Goal: Information Seeking & Learning: Learn about a topic

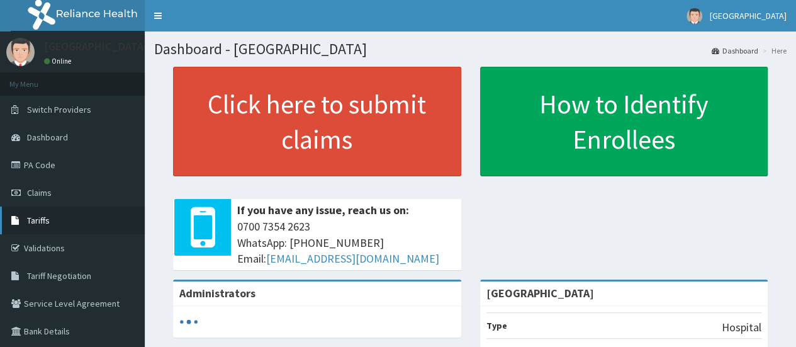
click at [46, 220] on span "Tariffs" at bounding box center [38, 220] width 23 height 11
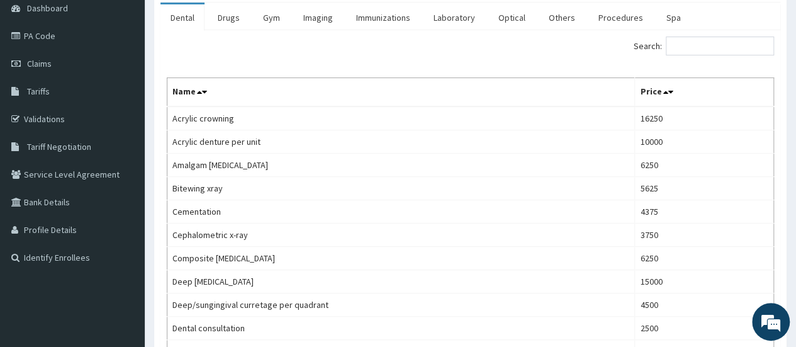
scroll to position [130, 0]
click at [81, 143] on span "Tariff Negotiation" at bounding box center [59, 145] width 64 height 11
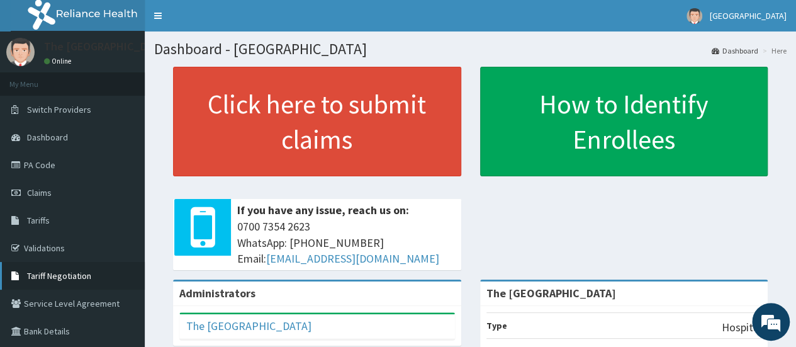
click at [79, 272] on span "Tariff Negotiation" at bounding box center [59, 275] width 64 height 11
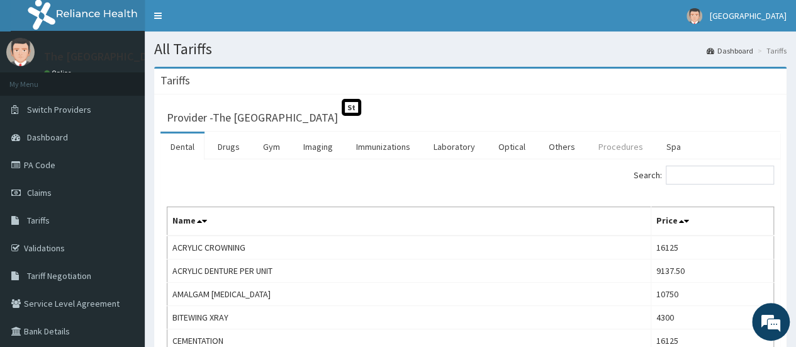
click at [612, 150] on link "Procedures" at bounding box center [620, 146] width 65 height 26
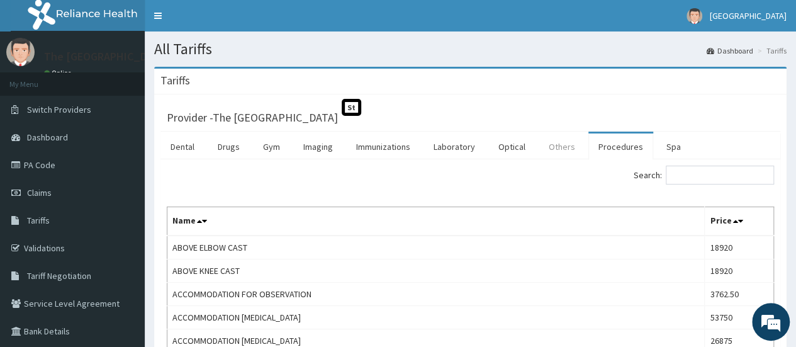
click at [559, 142] on link "Others" at bounding box center [562, 146] width 47 height 26
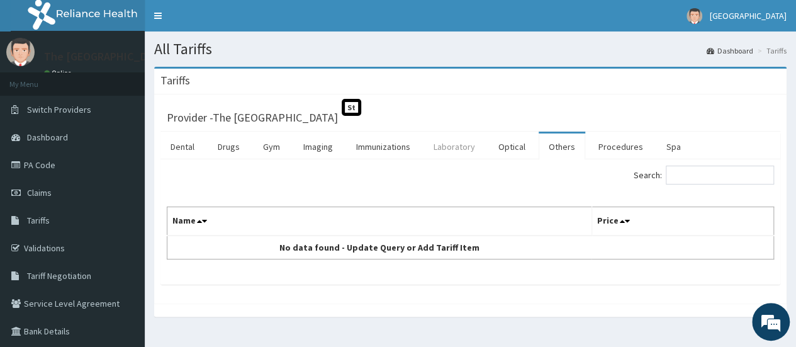
click at [425, 144] on link "Laboratory" at bounding box center [454, 146] width 62 height 26
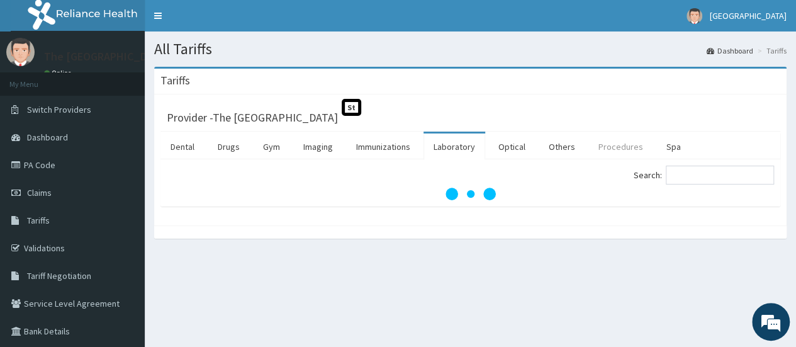
click at [618, 152] on link "Procedures" at bounding box center [620, 146] width 65 height 26
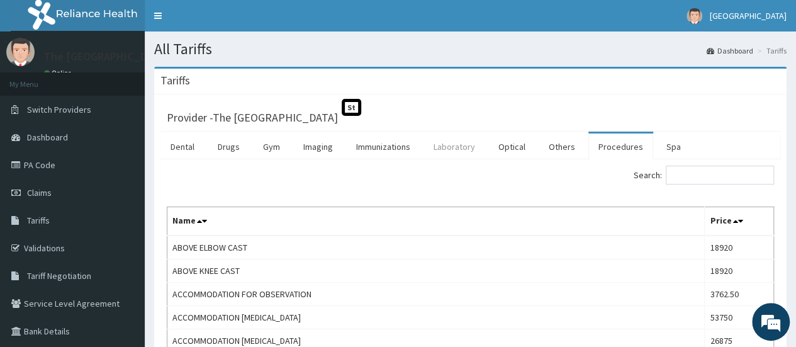
click at [450, 147] on link "Laboratory" at bounding box center [454, 146] width 62 height 26
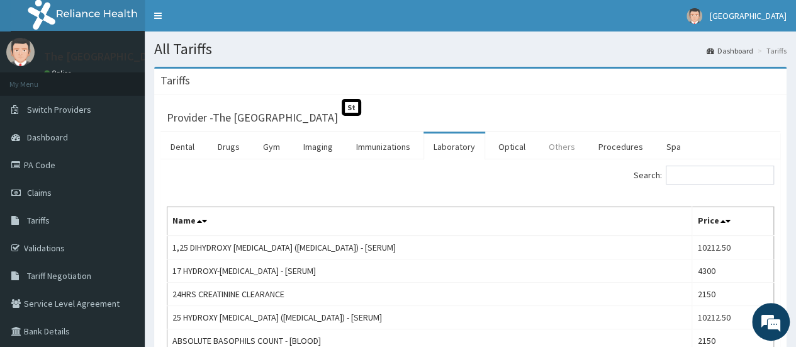
click at [565, 149] on link "Others" at bounding box center [562, 146] width 47 height 26
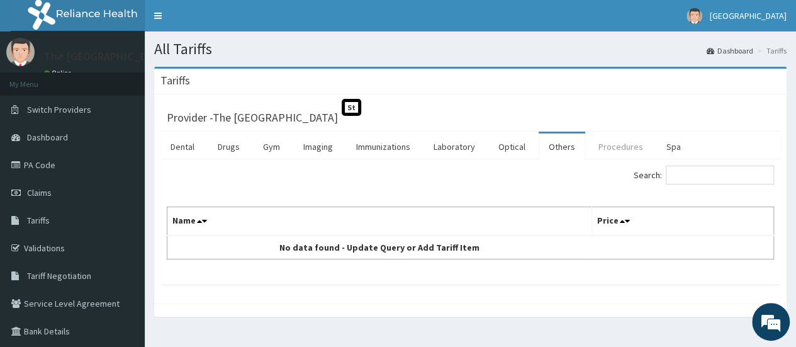
click at [635, 147] on link "Procedures" at bounding box center [620, 146] width 65 height 26
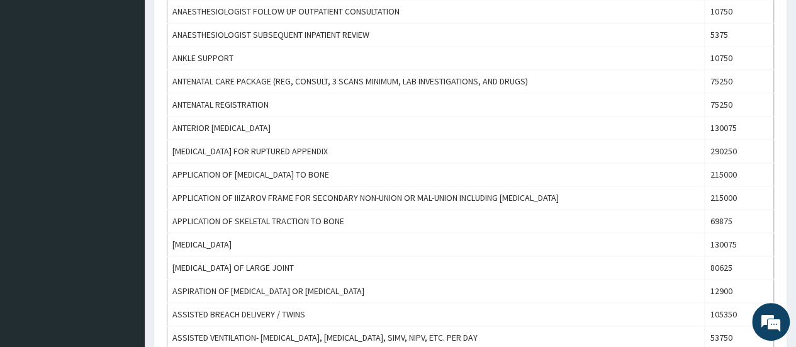
scroll to position [1182, 0]
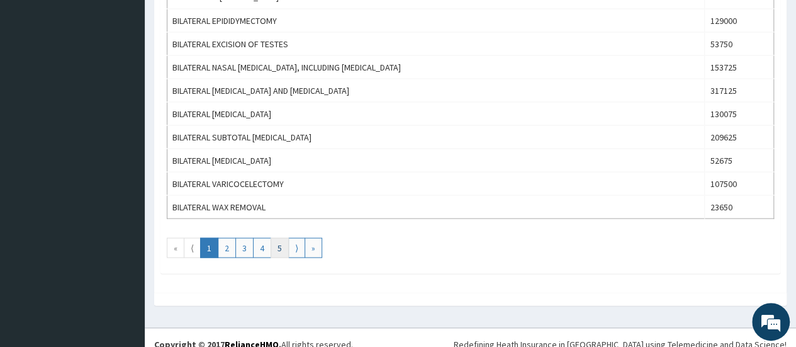
click at [274, 237] on link "5" at bounding box center [280, 247] width 18 height 20
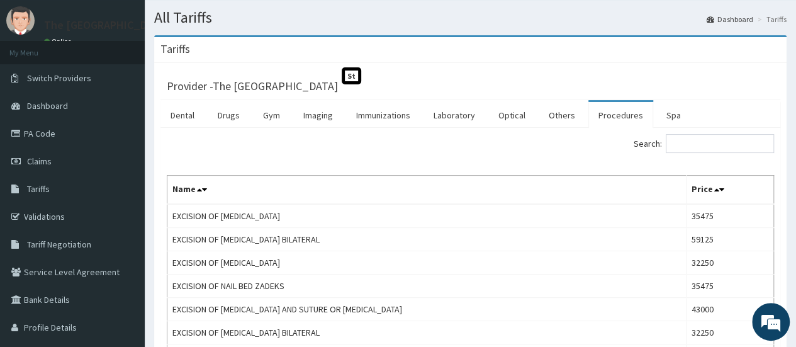
scroll to position [0, 0]
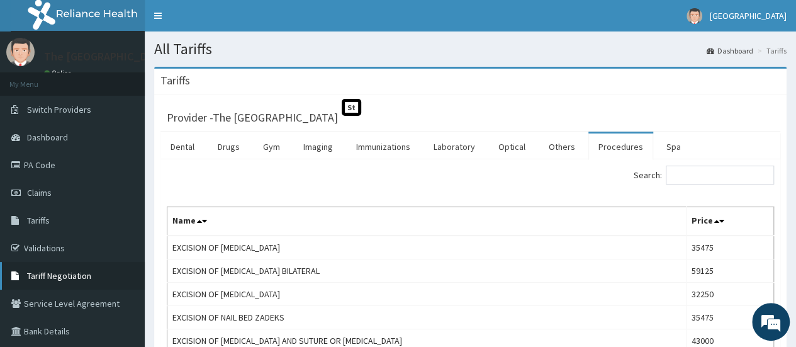
click at [62, 275] on span "Tariff Negotiation" at bounding box center [59, 275] width 64 height 11
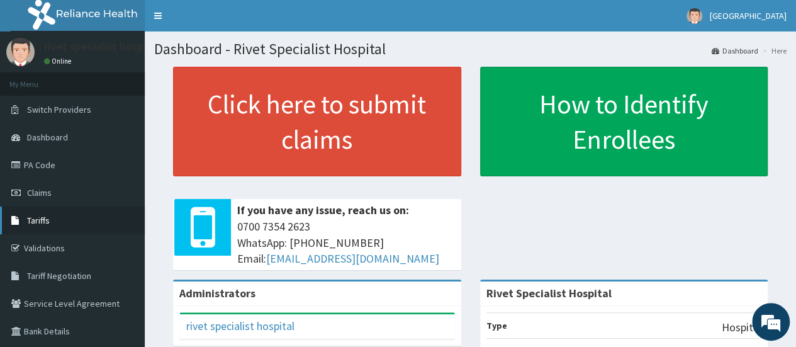
click at [47, 220] on span "Tariffs" at bounding box center [38, 220] width 23 height 11
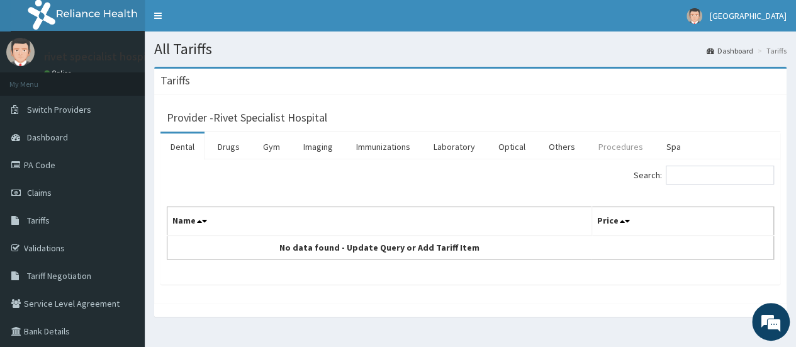
click at [619, 144] on link "Procedures" at bounding box center [620, 146] width 65 height 26
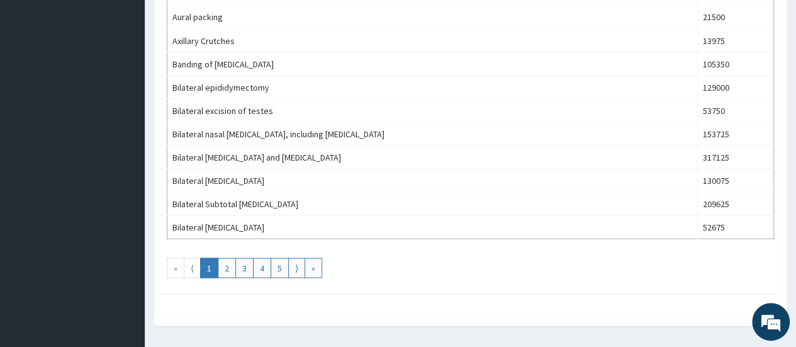
scroll to position [1169, 0]
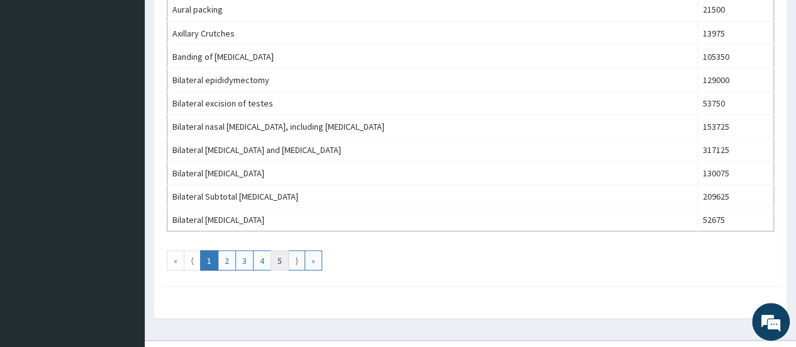
click at [279, 250] on link "5" at bounding box center [280, 260] width 18 height 20
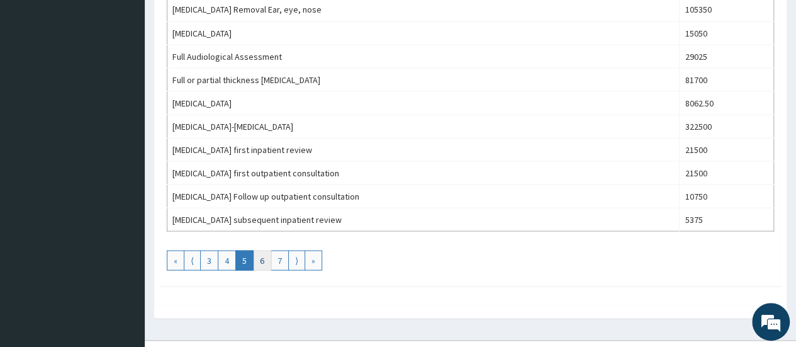
click at [261, 251] on link "6" at bounding box center [262, 260] width 18 height 20
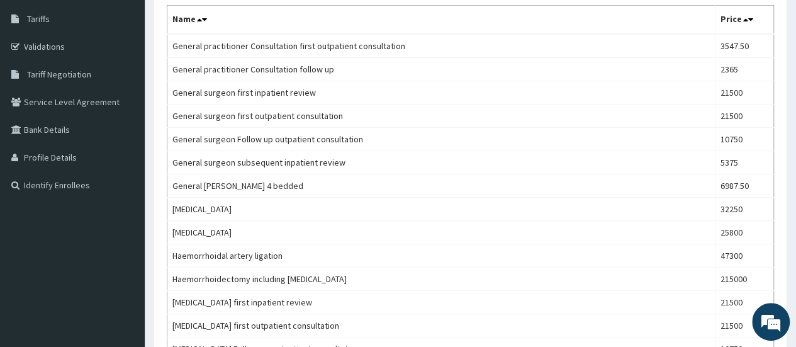
scroll to position [199, 0]
